Goal: Information Seeking & Learning: Learn about a topic

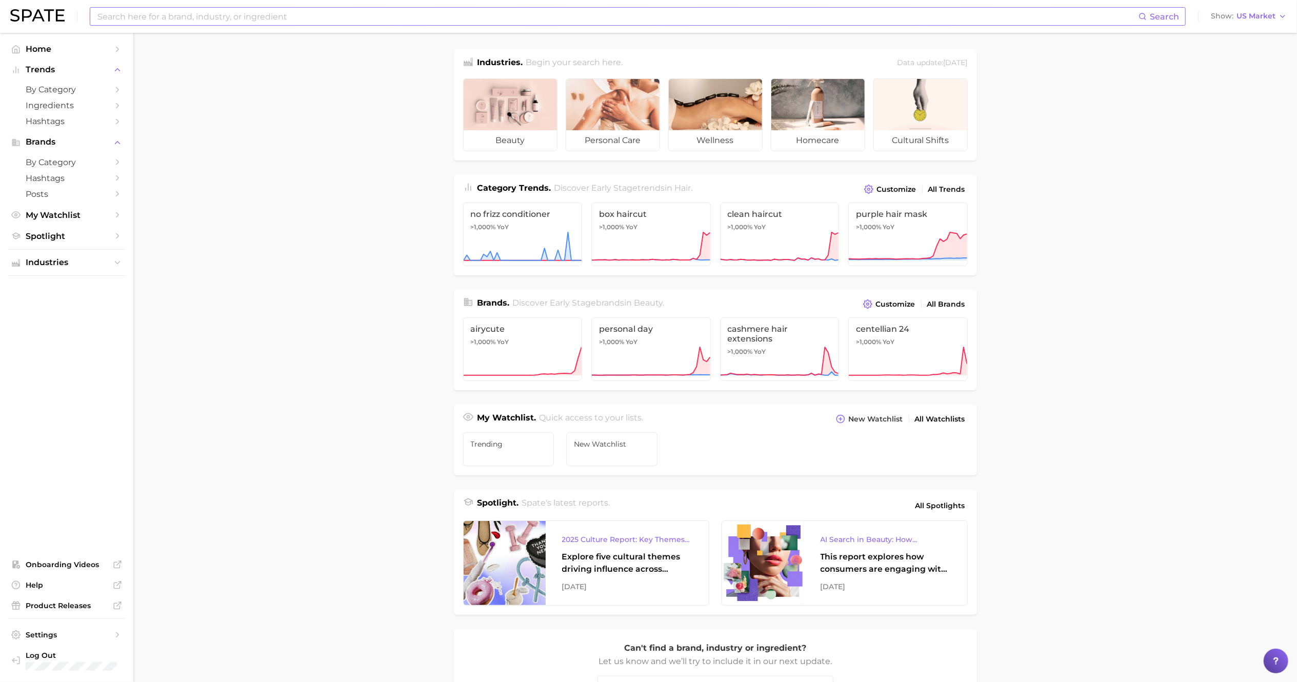
click at [485, 14] on input at bounding box center [617, 16] width 1042 height 17
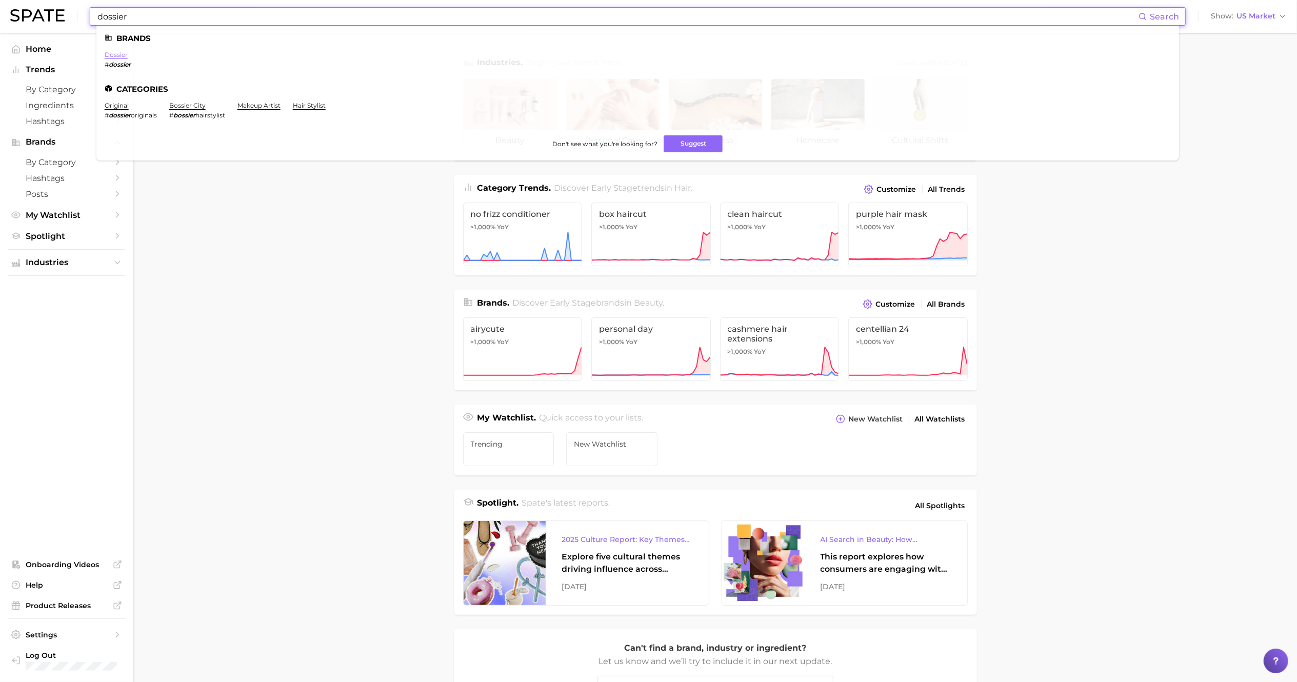
type input "dossier"
click at [123, 57] on link "dossier" at bounding box center [116, 55] width 23 height 8
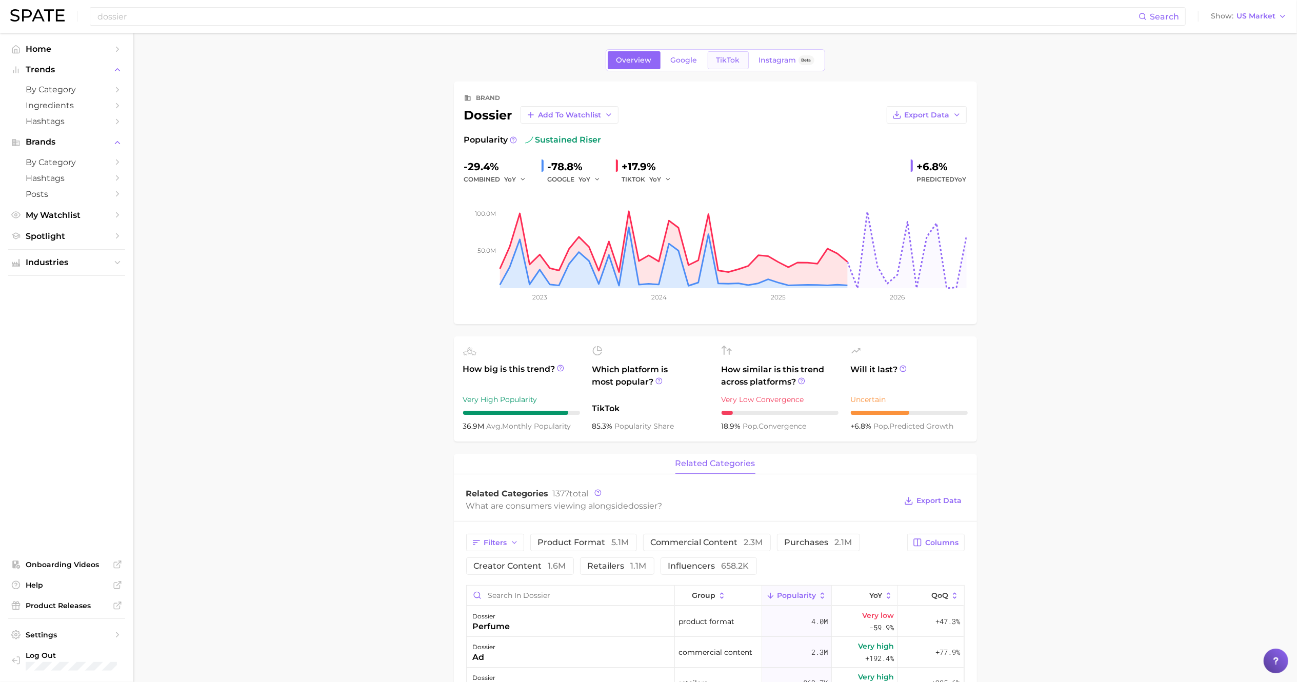
click at [727, 58] on span "TikTok" at bounding box center [729, 60] width 24 height 9
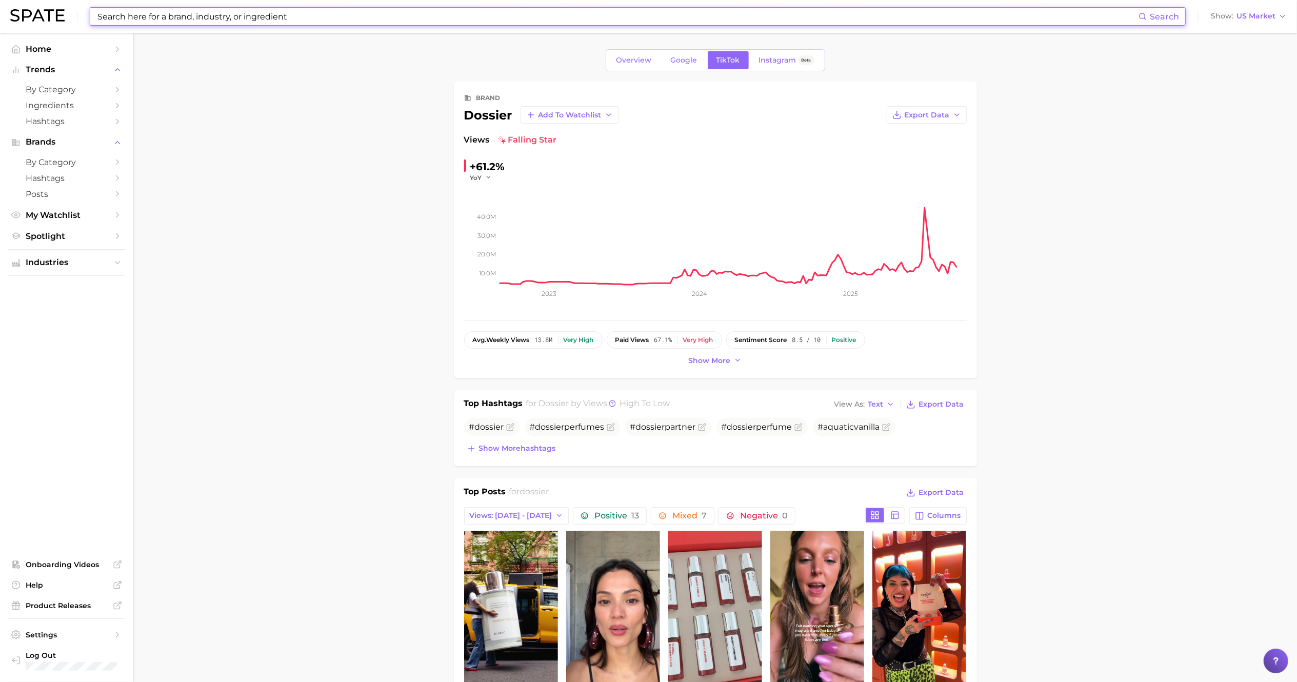
click at [323, 18] on input at bounding box center [617, 16] width 1042 height 17
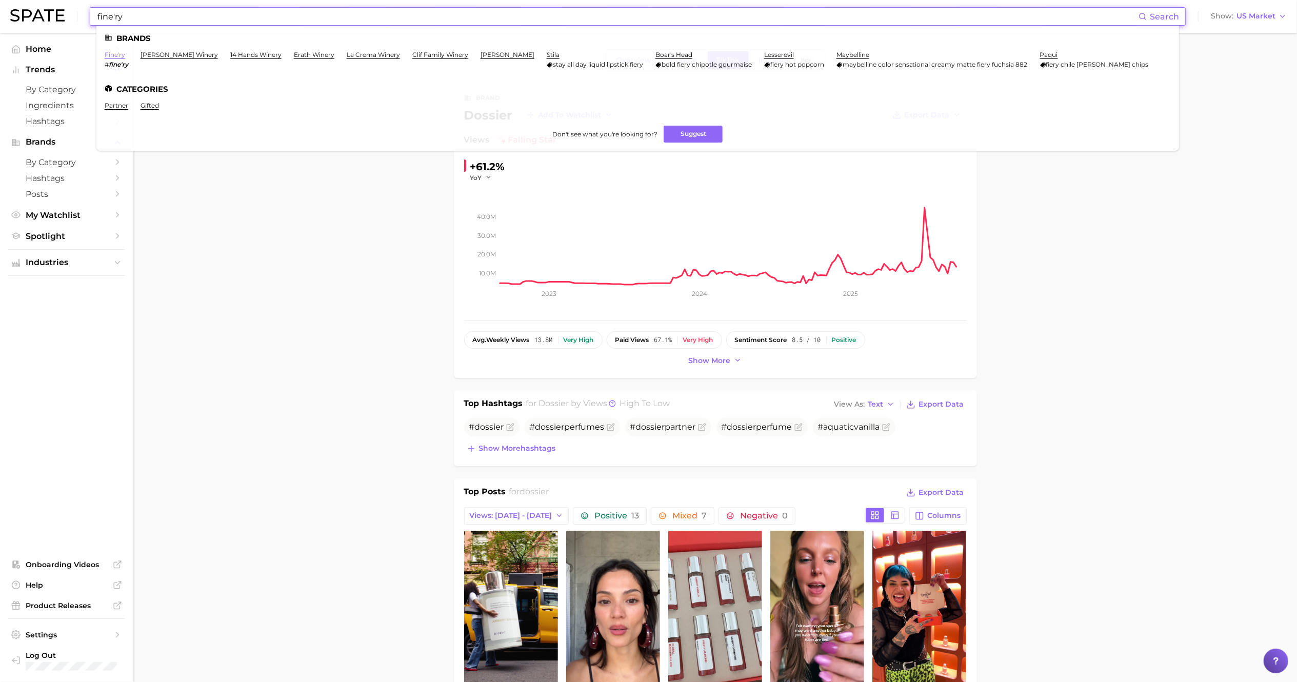
type input "fine'ry"
click at [117, 53] on link "fine'ry" at bounding box center [115, 55] width 21 height 8
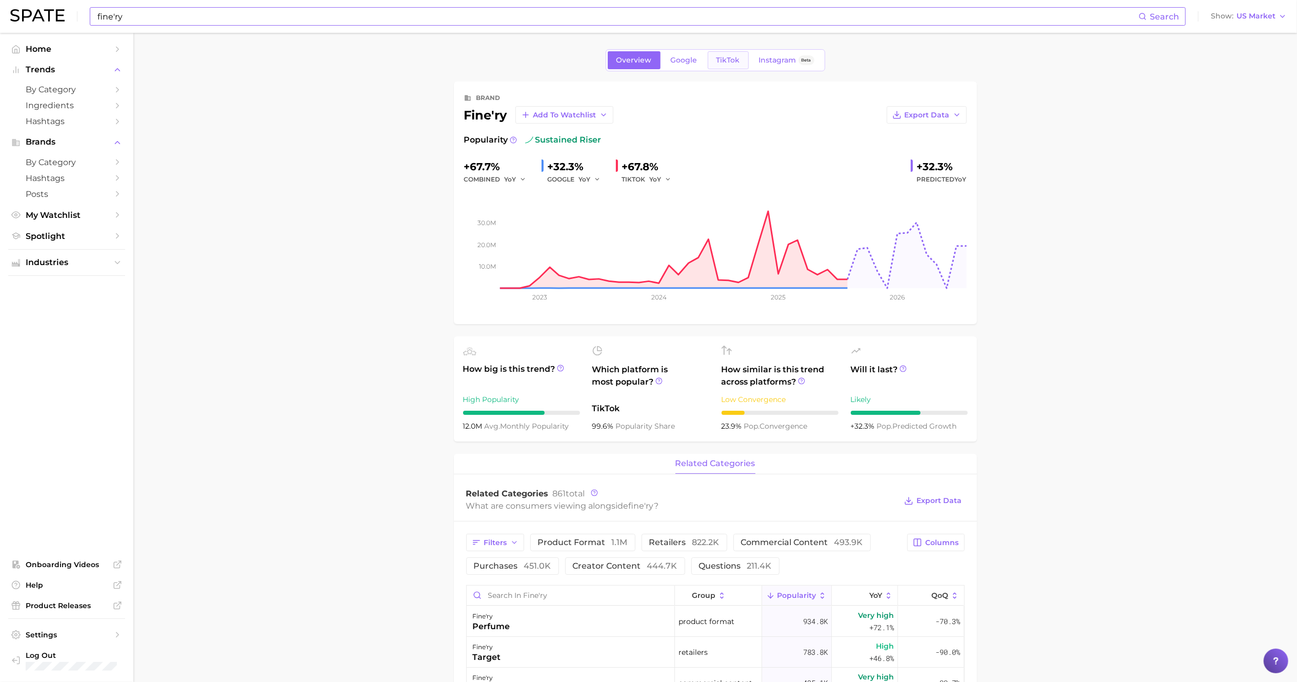
click at [731, 60] on span "TikTok" at bounding box center [729, 60] width 24 height 9
